Goal: Task Accomplishment & Management: Manage account settings

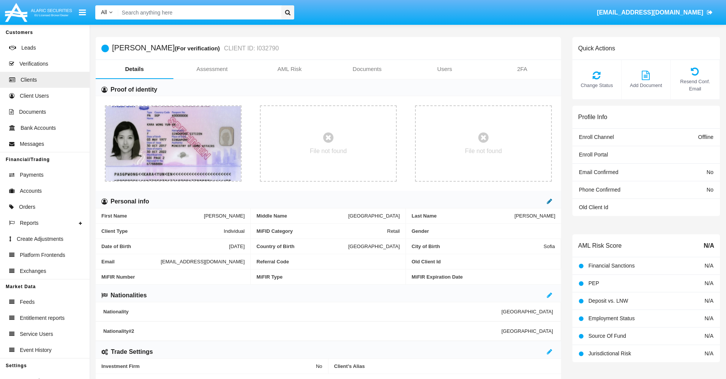
click at [550, 201] on icon at bounding box center [549, 201] width 5 height 6
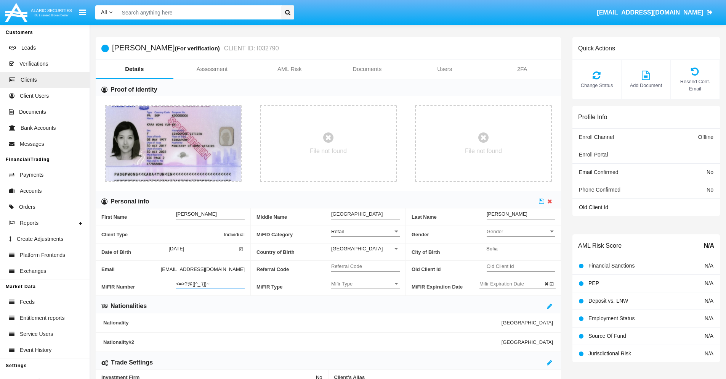
type input "<=>?@[]^_`{|}~"
click at [542, 201] on icon at bounding box center [541, 201] width 5 height 6
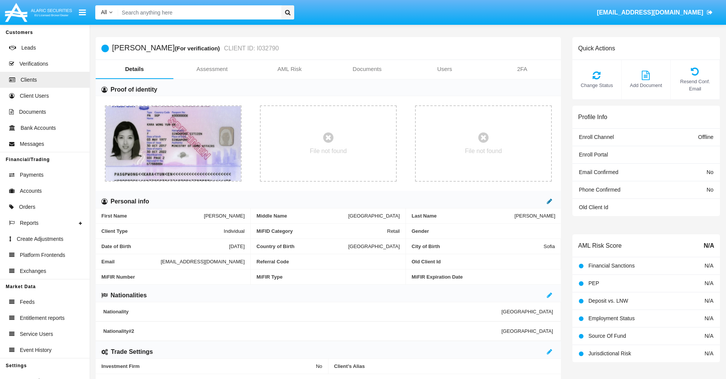
click at [550, 201] on icon at bounding box center [549, 201] width 5 height 6
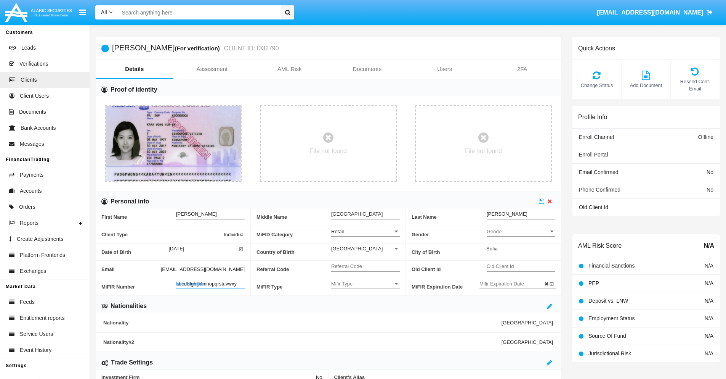
type input "abcdefghijklmnopqrstuvwxyz"
click at [542, 201] on icon at bounding box center [541, 201] width 5 height 6
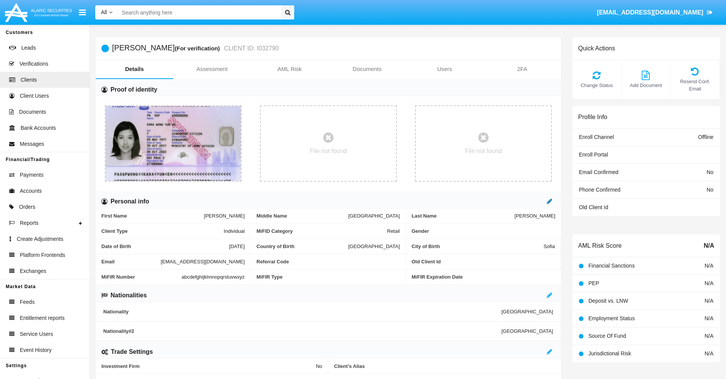
click at [550, 201] on icon at bounding box center [549, 201] width 5 height 6
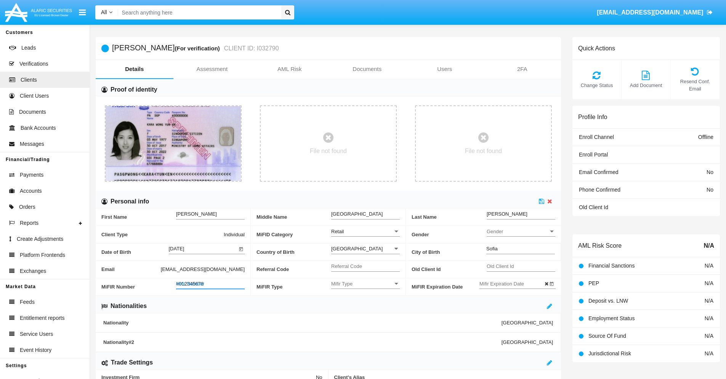
type input "#0123456789"
click at [542, 201] on icon at bounding box center [541, 201] width 5 height 6
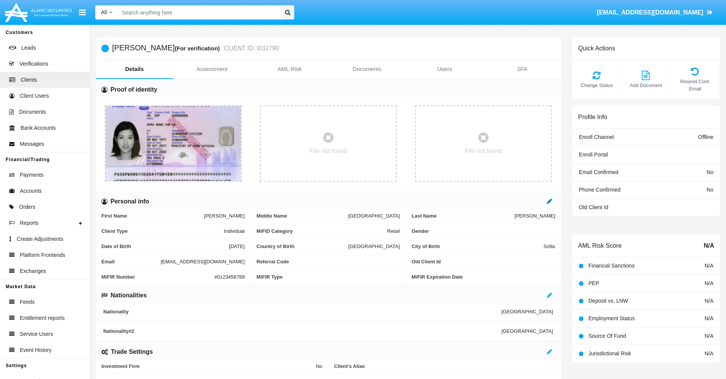
click at [550, 201] on icon at bounding box center [549, 201] width 5 height 6
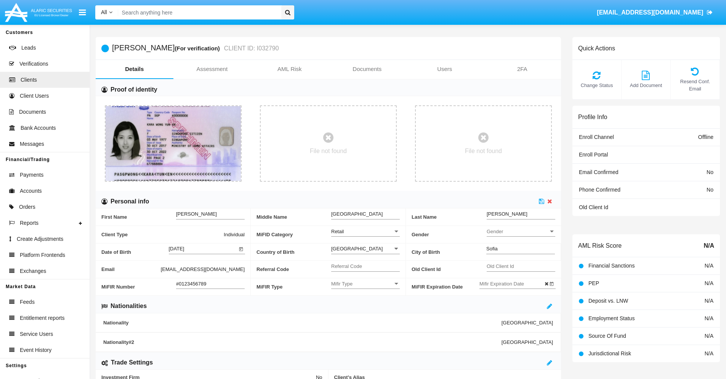
click at [210, 283] on input "#0123456789" at bounding box center [210, 283] width 69 height 6
click at [542, 201] on icon at bounding box center [541, 201] width 5 height 6
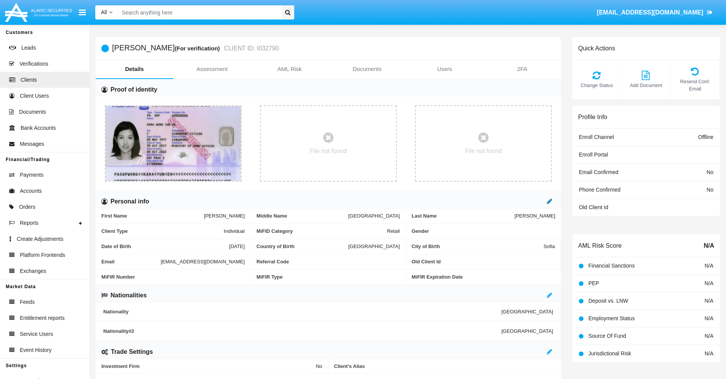
click at [550, 201] on icon at bounding box center [549, 201] width 5 height 6
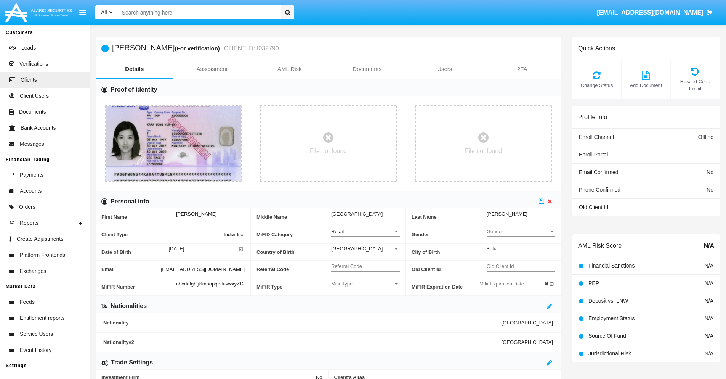
scroll to position [0, 5]
type input "abcdefghijklmnopqrstuvwxyz1234"
click at [542, 201] on icon at bounding box center [541, 201] width 5 height 6
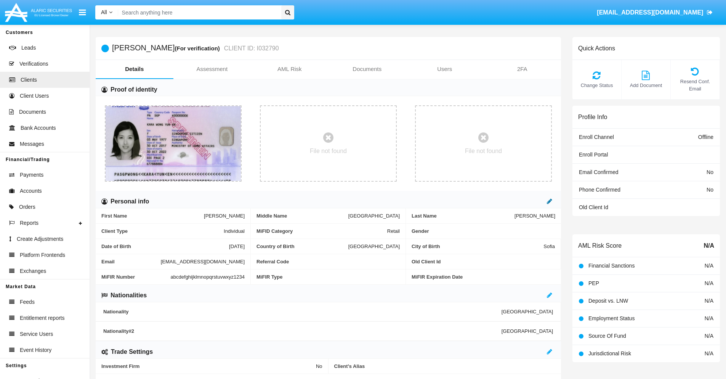
click at [550, 201] on icon at bounding box center [549, 201] width 5 height 6
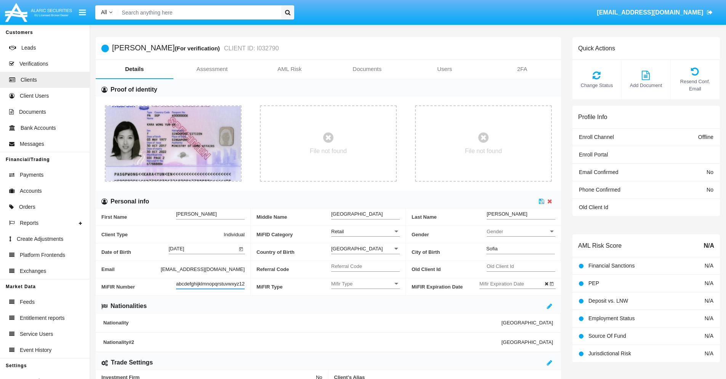
scroll to position [0, 8]
type input "abcdefghijklmnopqrstuvwxyz12345"
click at [542, 201] on icon at bounding box center [541, 201] width 5 height 6
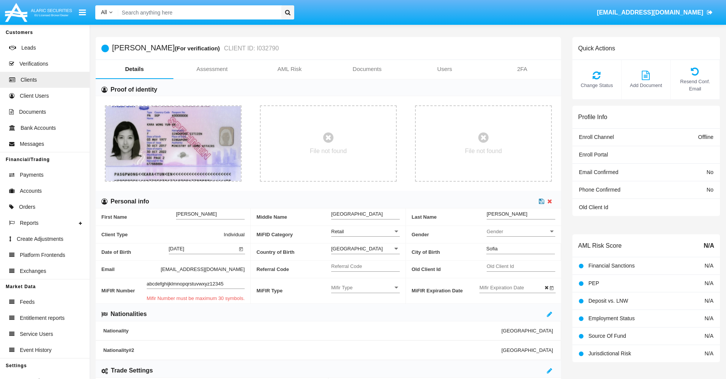
scroll to position [0, 0]
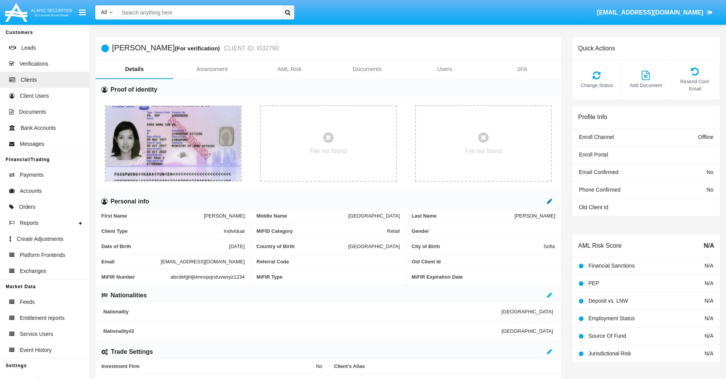
click at [550, 201] on icon at bounding box center [549, 201] width 5 height 6
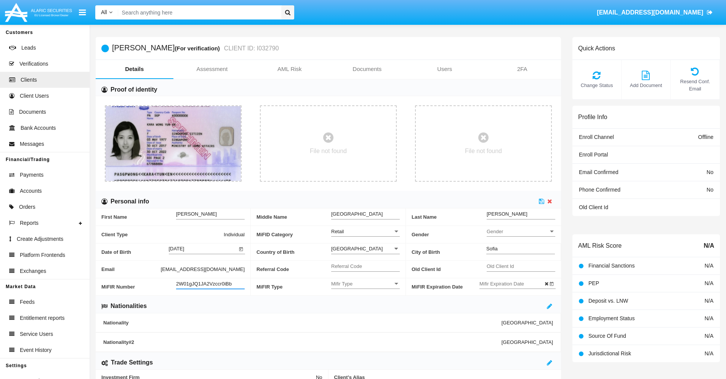
type input "2W01gJQ1JA2Vzccr0iBb"
click at [366, 283] on span "Mifir Type" at bounding box center [362, 283] width 62 height 6
click at [366, 302] on span "CONCAT" at bounding box center [365, 302] width 69 height 15
click at [514, 283] on input "Mifir Expiration Date" at bounding box center [514, 283] width 69 height 6
click at [502, 155] on span "[DATE]" at bounding box center [496, 155] width 17 height 6
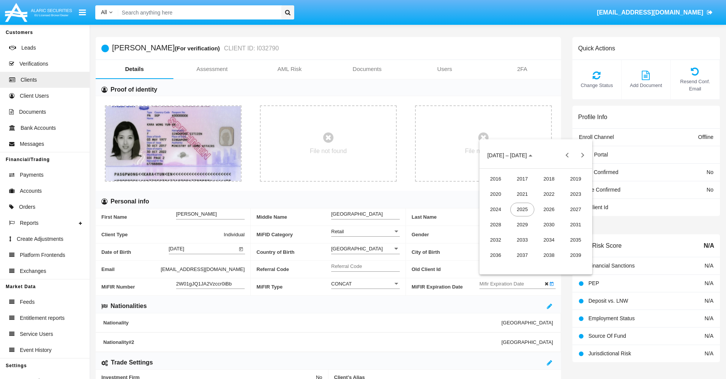
click at [549, 224] on div "2030" at bounding box center [549, 225] width 24 height 14
click at [496, 194] on div "JAN" at bounding box center [496, 194] width 24 height 14
click at [520, 203] on div "1" at bounding box center [521, 203] width 14 height 14
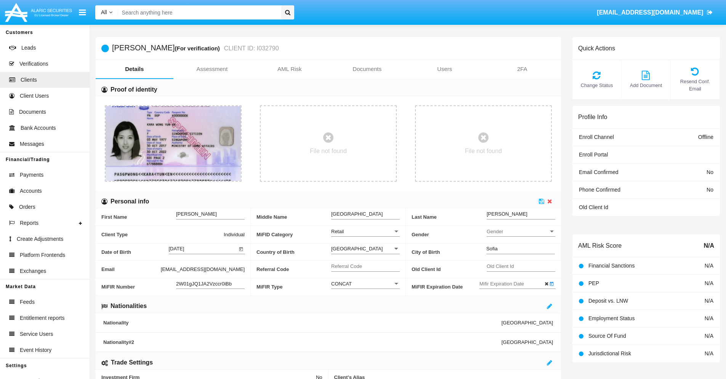
type input "[DATE]"
click at [542, 201] on icon at bounding box center [541, 201] width 5 height 6
